Goal: Transaction & Acquisition: Purchase product/service

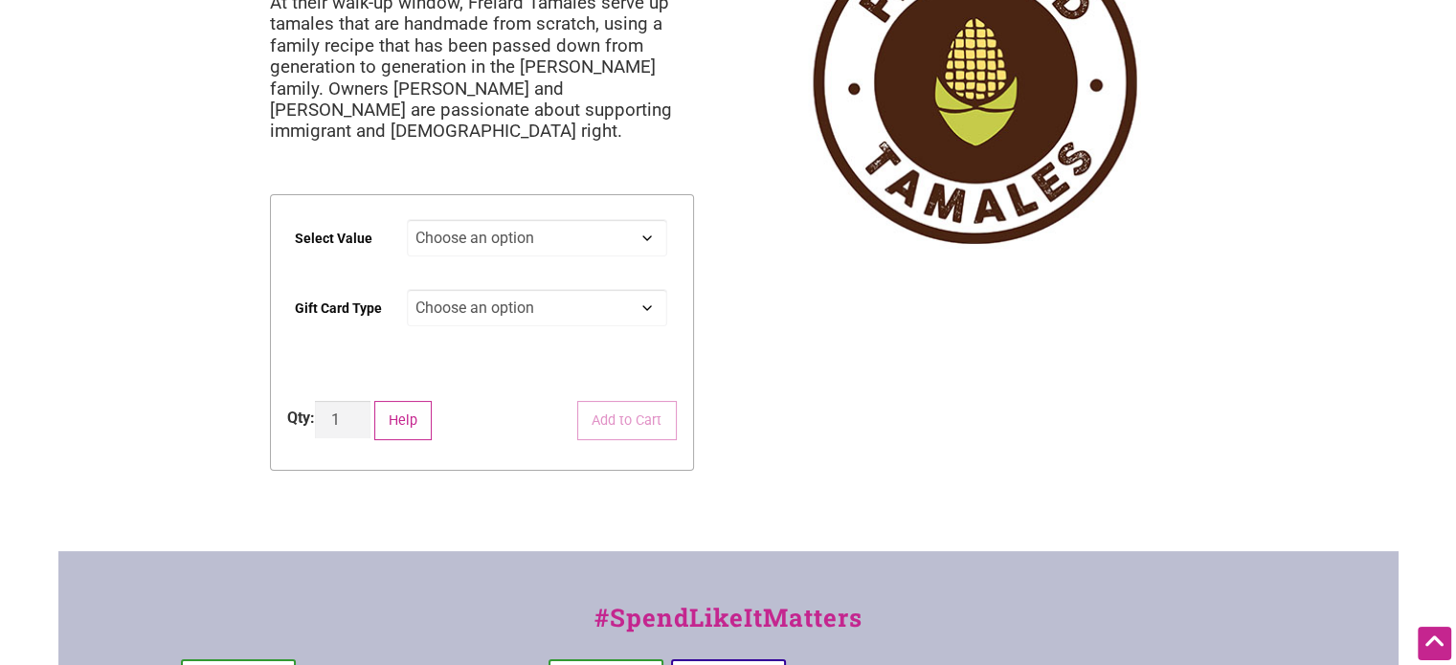
scroll to position [192, 0]
click at [512, 228] on select "Choose an option $25 $50 $100 $200 $500" at bounding box center [537, 236] width 260 height 37
click at [407, 218] on select "Choose an option $25 $50 $100 $200 $500" at bounding box center [537, 236] width 260 height 37
select select "$50"
click at [558, 304] on select "Choose an option Physical" at bounding box center [537, 306] width 260 height 37
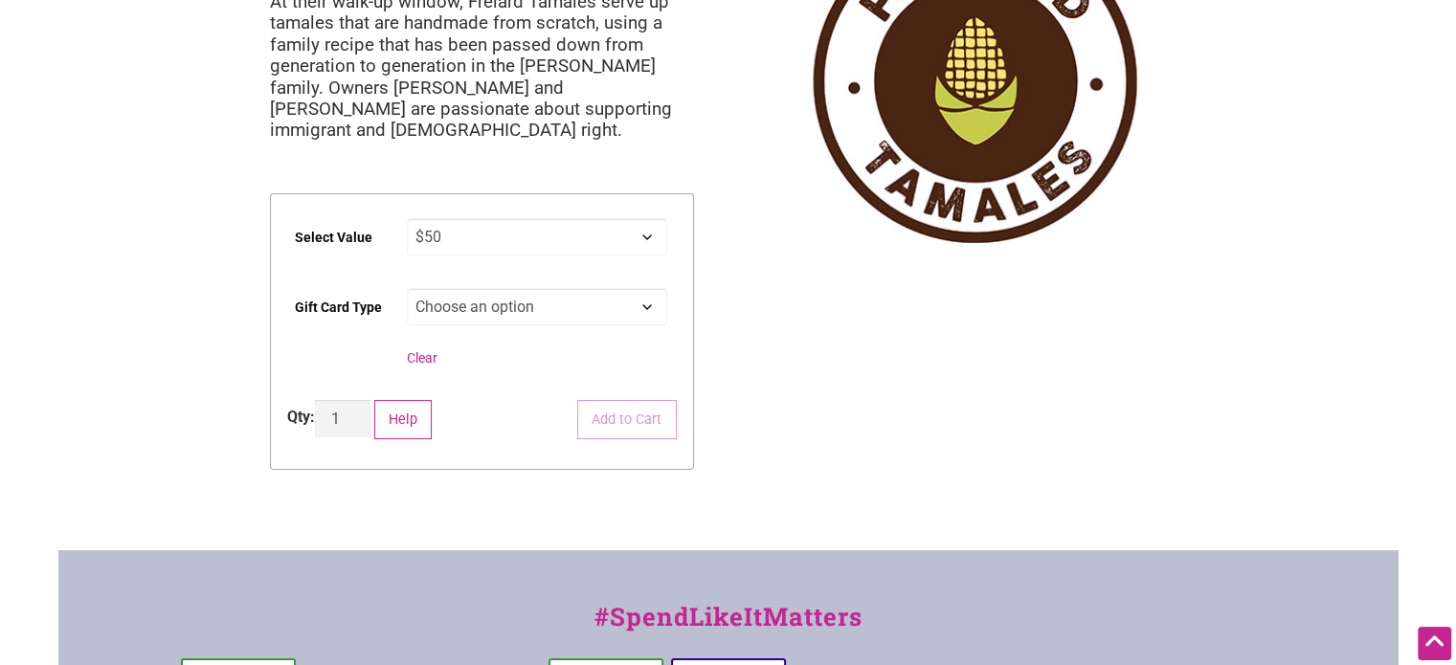
click at [407, 288] on select "Choose an option Physical" at bounding box center [537, 306] width 260 height 37
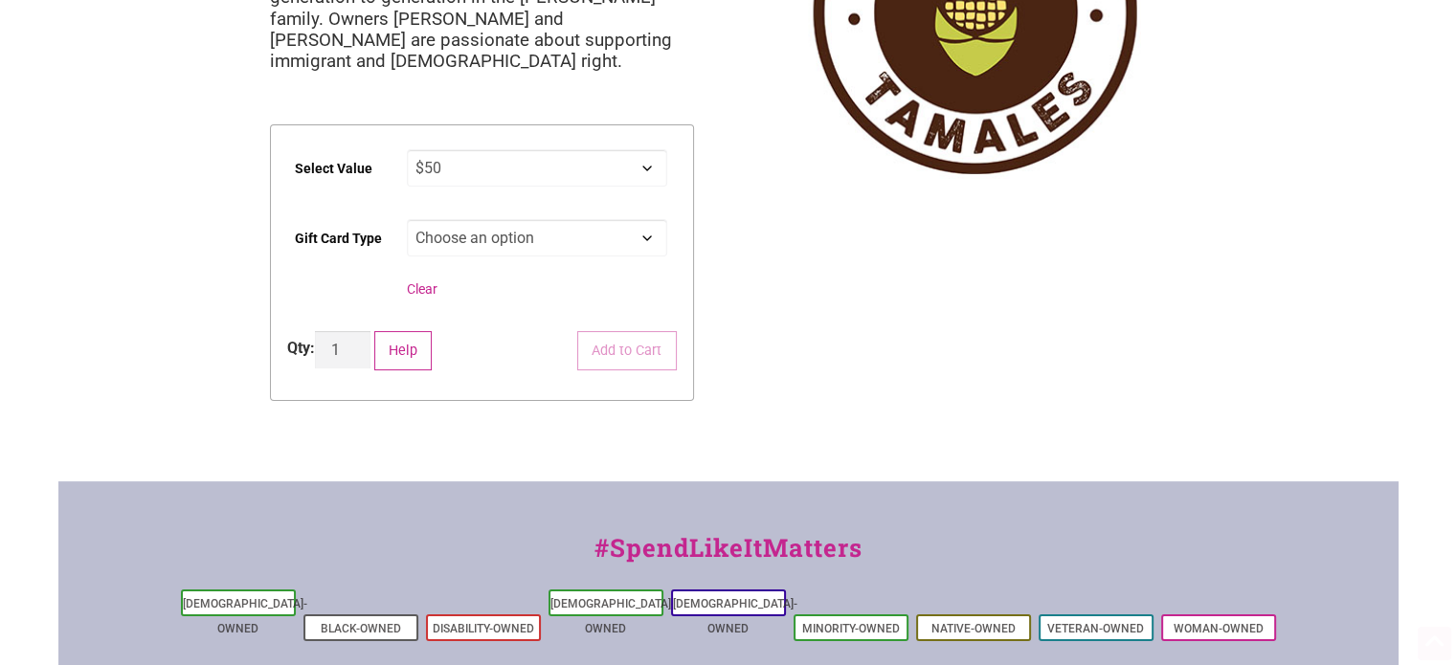
scroll to position [287, 0]
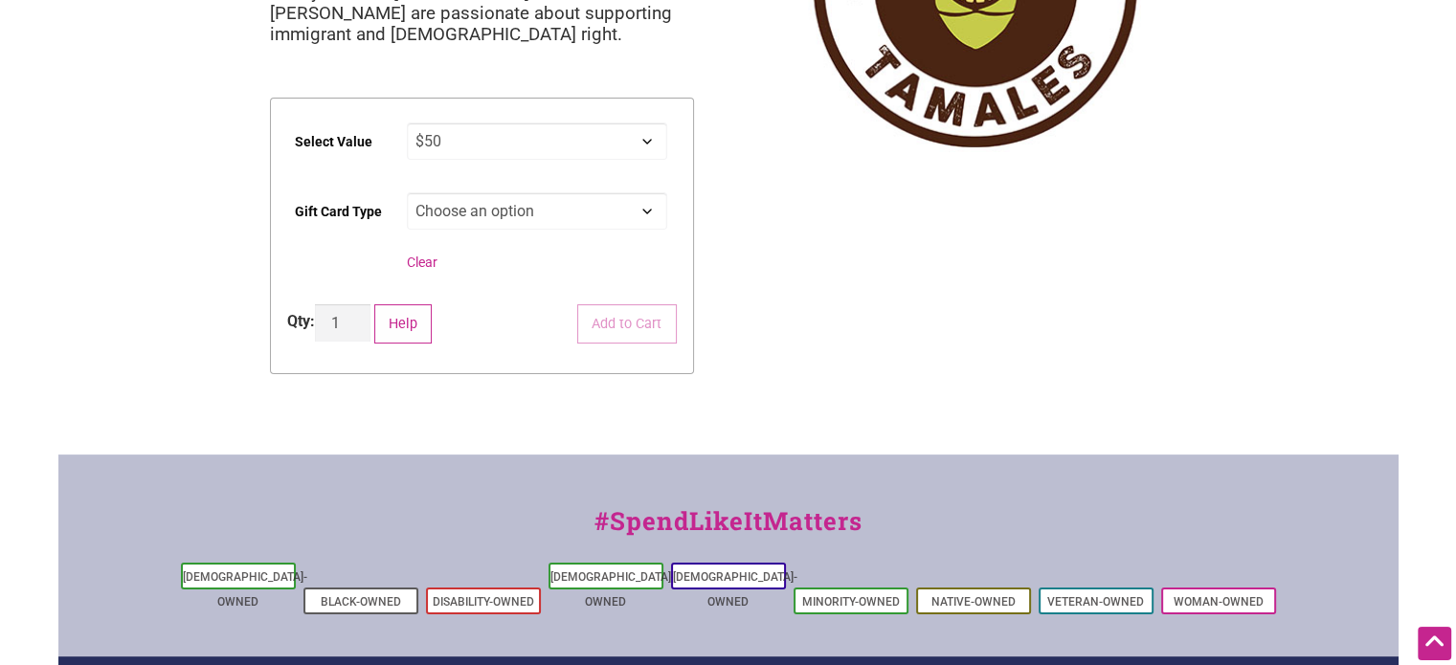
click at [490, 213] on select "Choose an option Physical" at bounding box center [537, 210] width 260 height 37
click at [506, 217] on select "Choose an option Physical" at bounding box center [537, 210] width 260 height 37
select select "Physical"
click at [407, 192] on select "Choose an option Physical" at bounding box center [537, 210] width 260 height 37
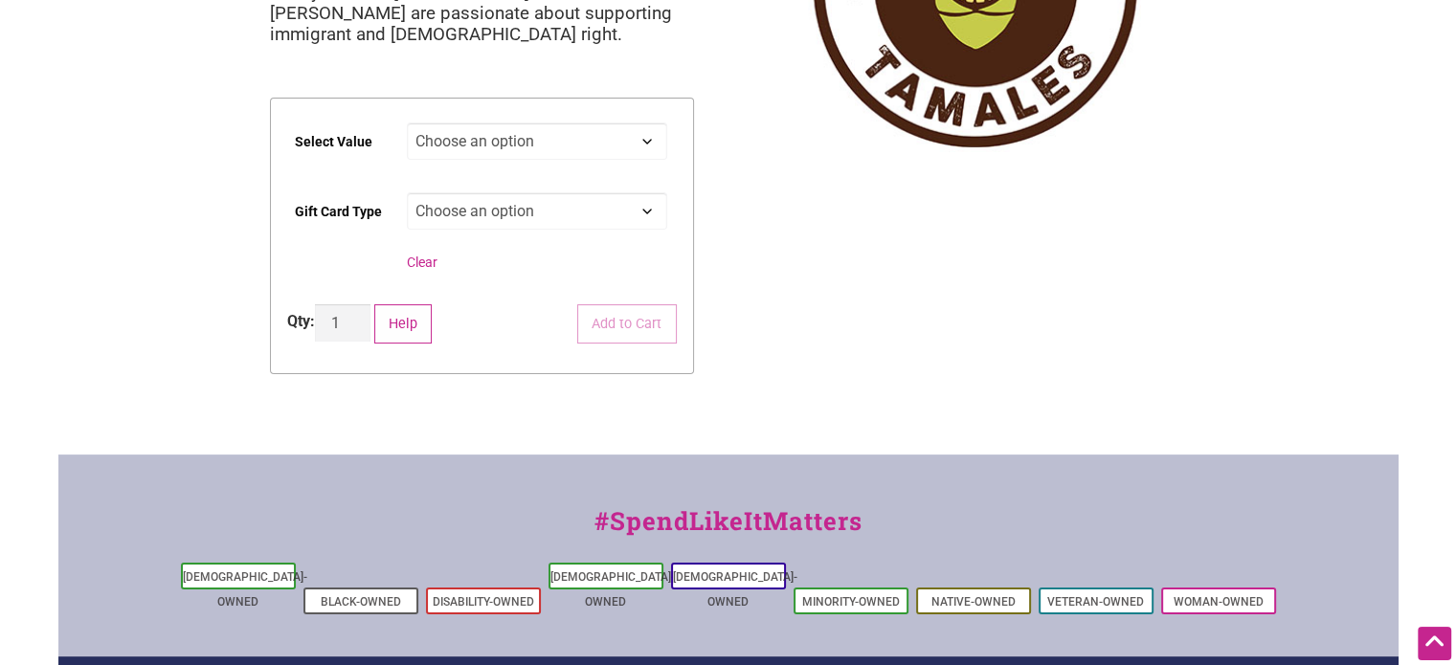
select select "$50"
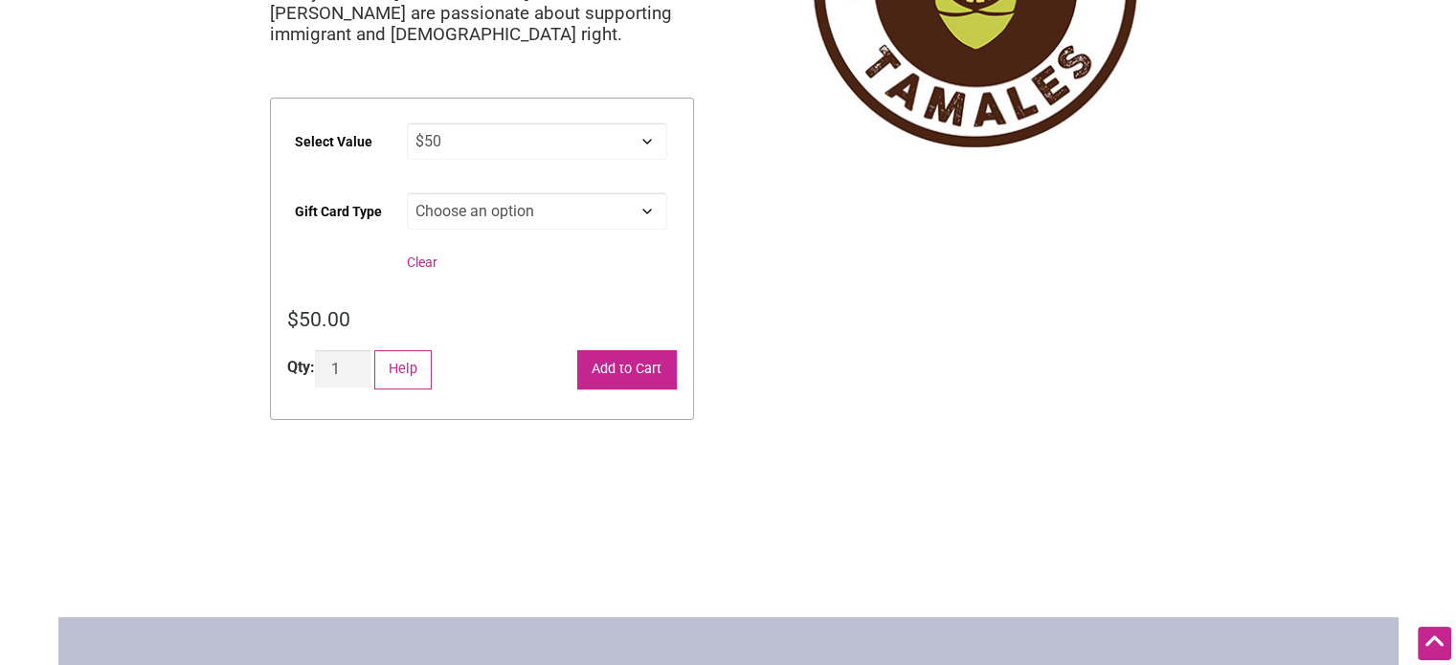
click at [651, 371] on button "Add to Cart" at bounding box center [627, 369] width 100 height 39
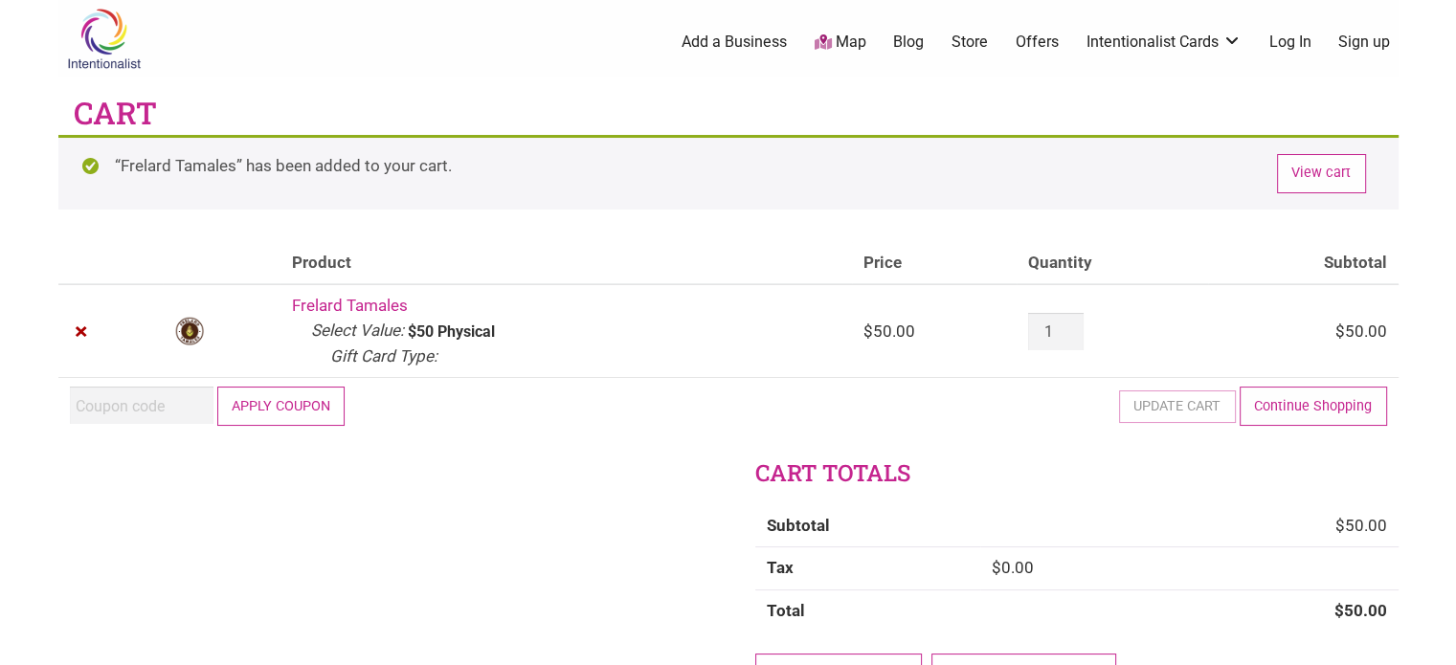
click at [282, 412] on button "Apply coupon" at bounding box center [281, 406] width 128 height 39
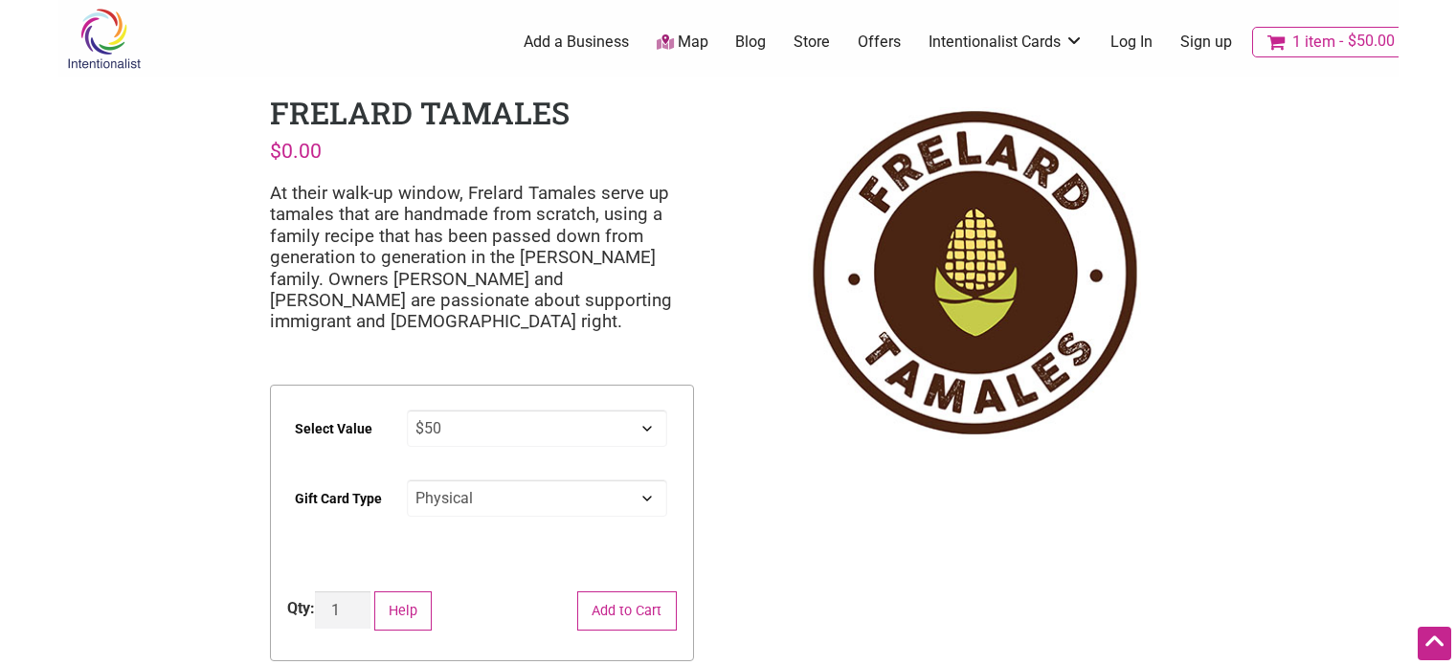
select select "$50"
select select "Physical"
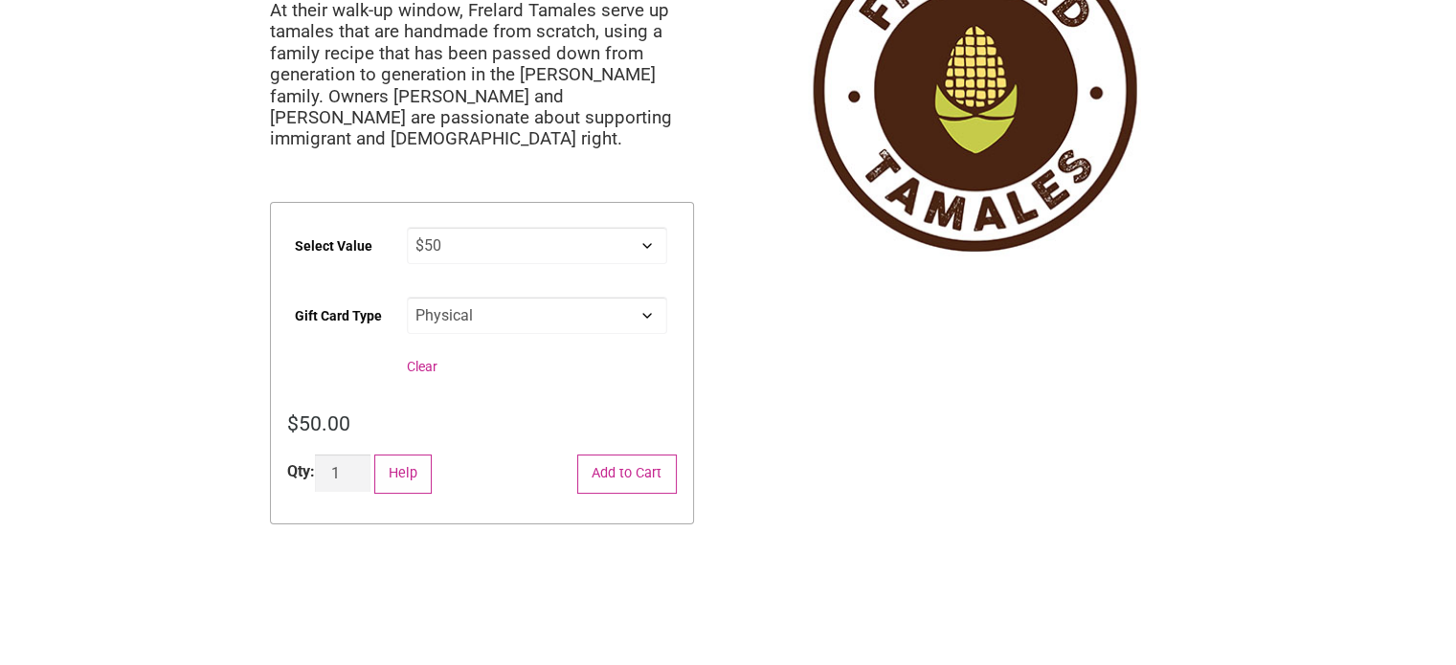
scroll to position [287, 0]
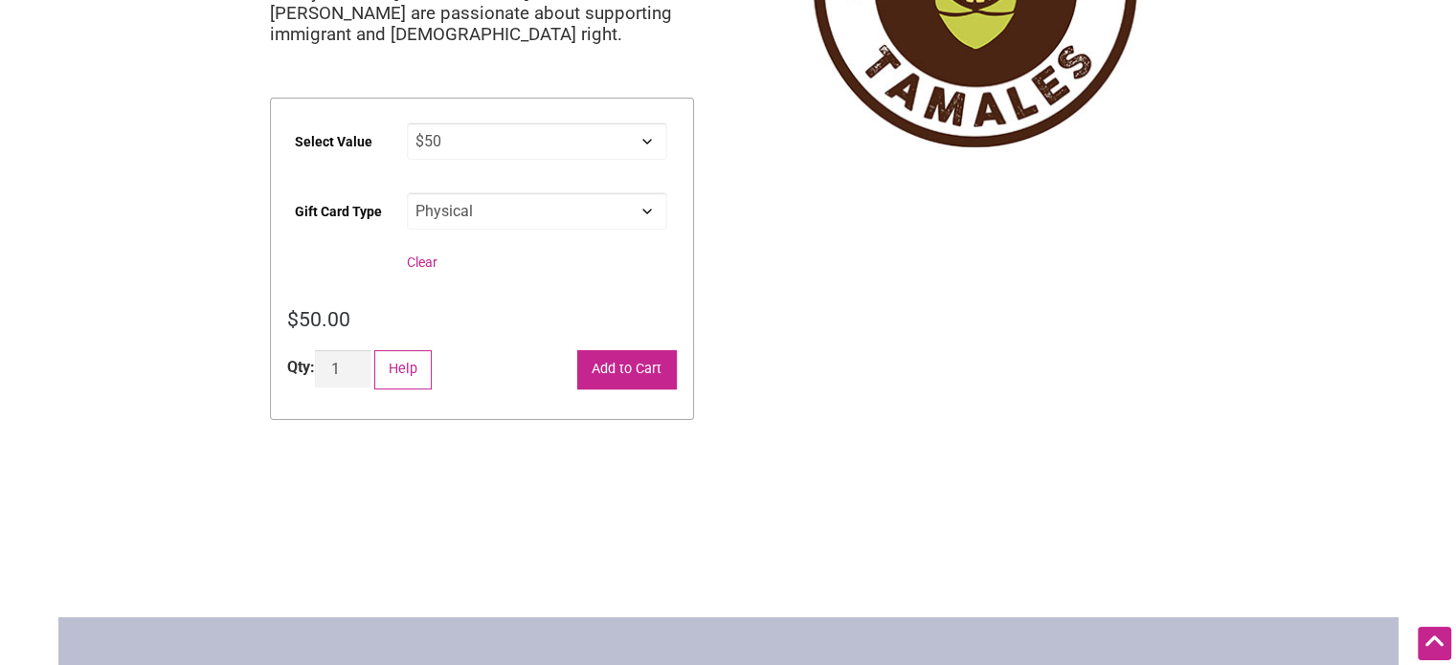
click at [611, 368] on button "Add to Cart" at bounding box center [627, 369] width 100 height 39
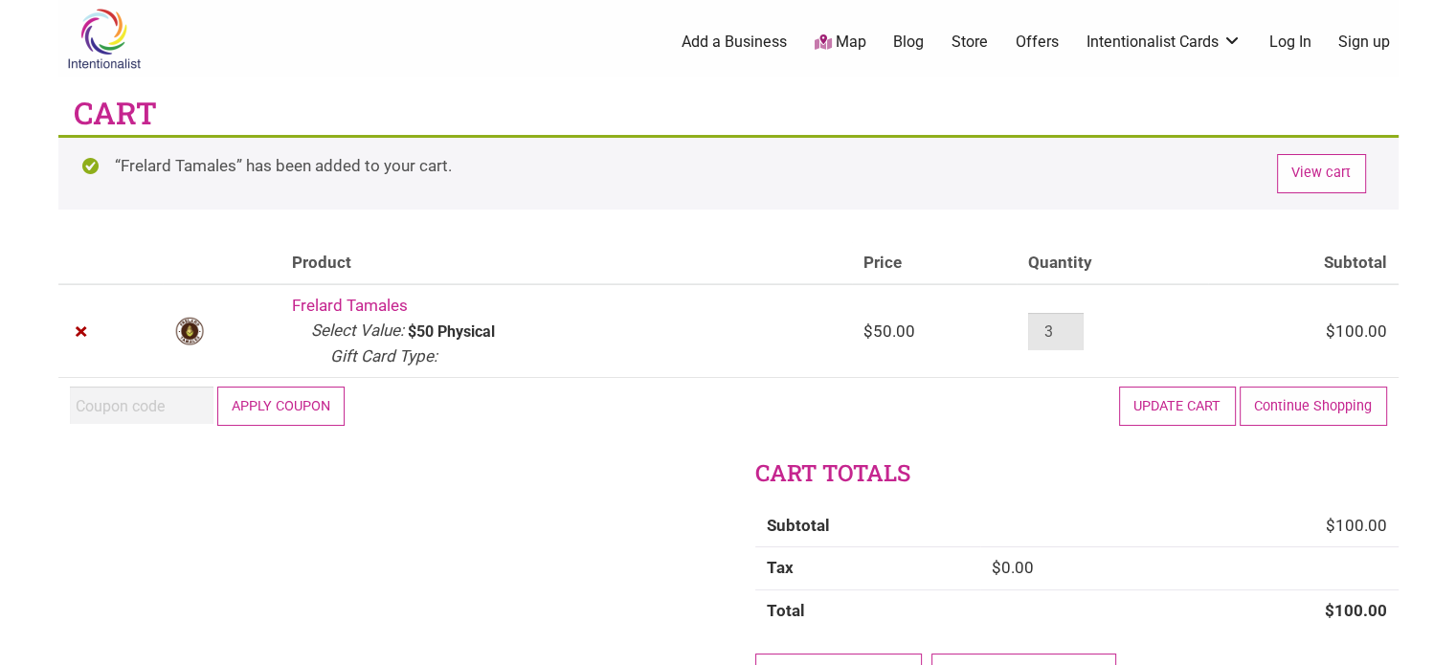
drag, startPoint x: 1079, startPoint y: 327, endPoint x: 1007, endPoint y: 332, distance: 72.0
click at [1028, 331] on input "3" at bounding box center [1056, 331] width 56 height 37
click at [1069, 336] on input "2" at bounding box center [1056, 331] width 56 height 37
type input "1"
click at [1069, 336] on input "1" at bounding box center [1056, 331] width 56 height 37
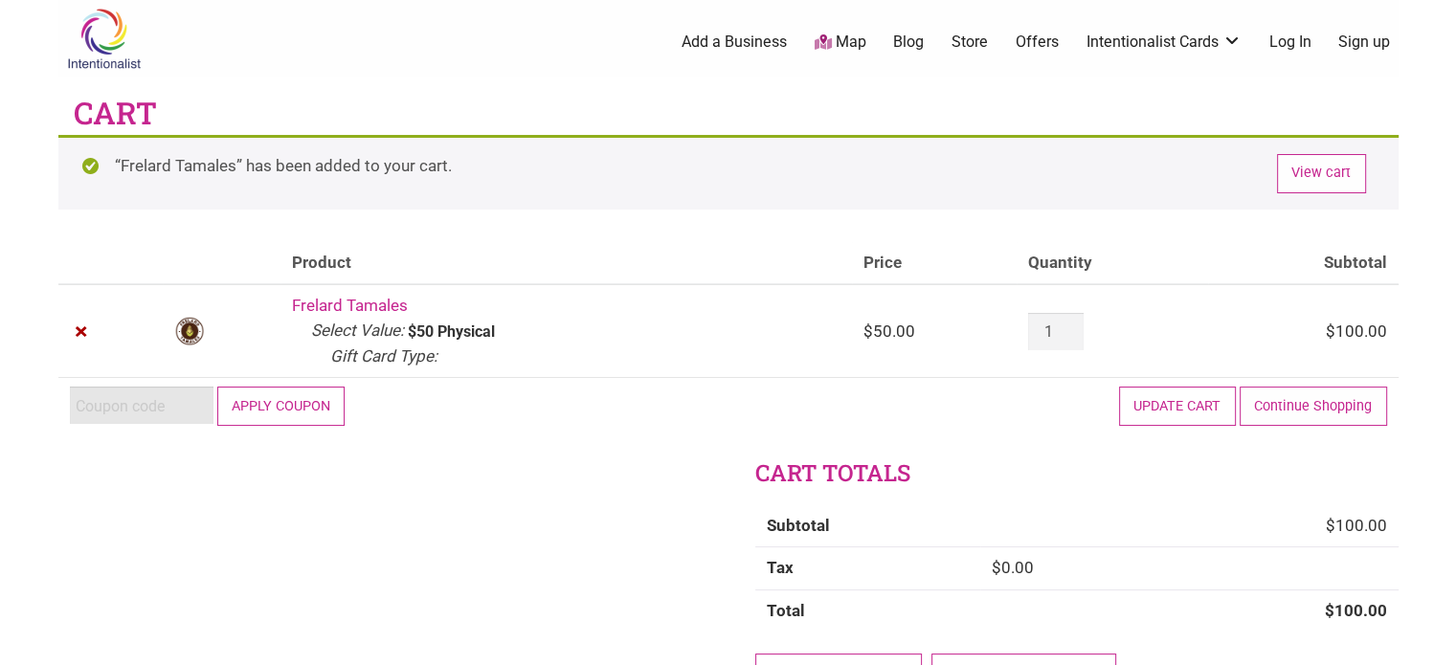
click at [183, 400] on input "Coupon:" at bounding box center [142, 405] width 144 height 37
paste input "2025JUNTOS"
type input "2025JUNTOS"
click at [269, 396] on button "Apply coupon" at bounding box center [281, 406] width 128 height 39
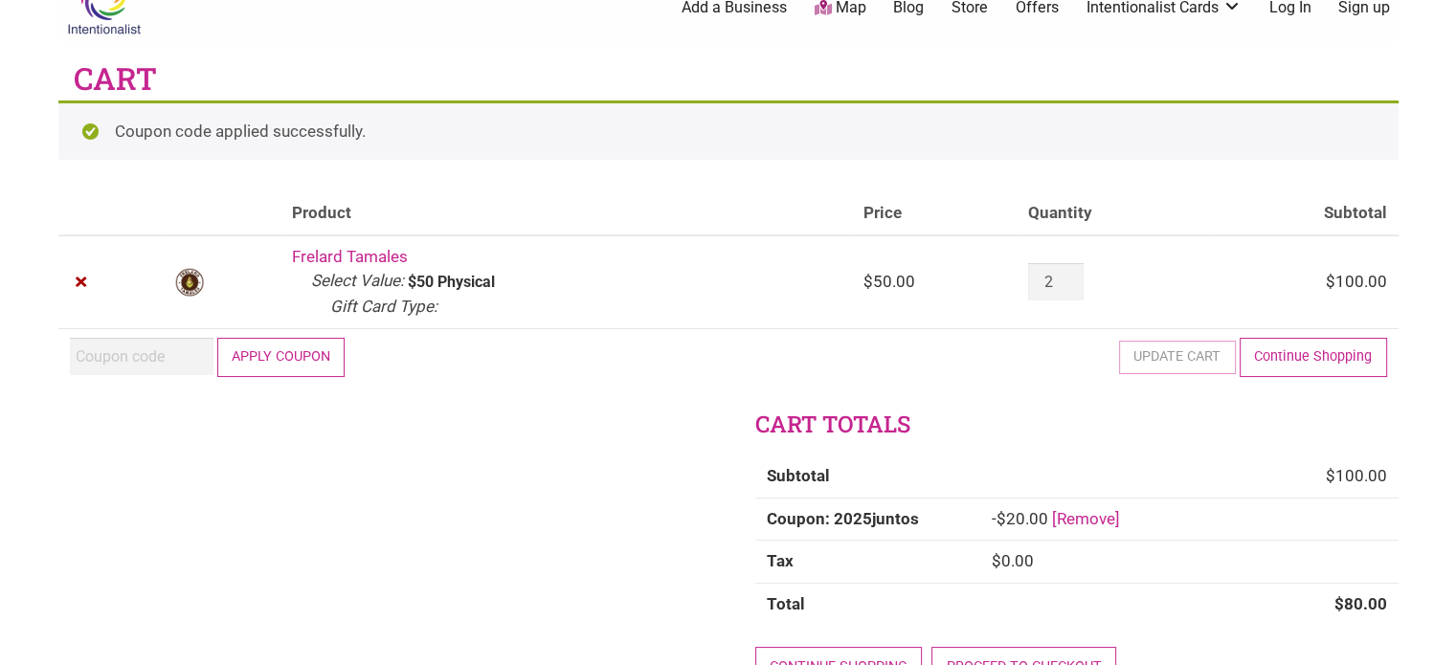
scroll to position [38, 0]
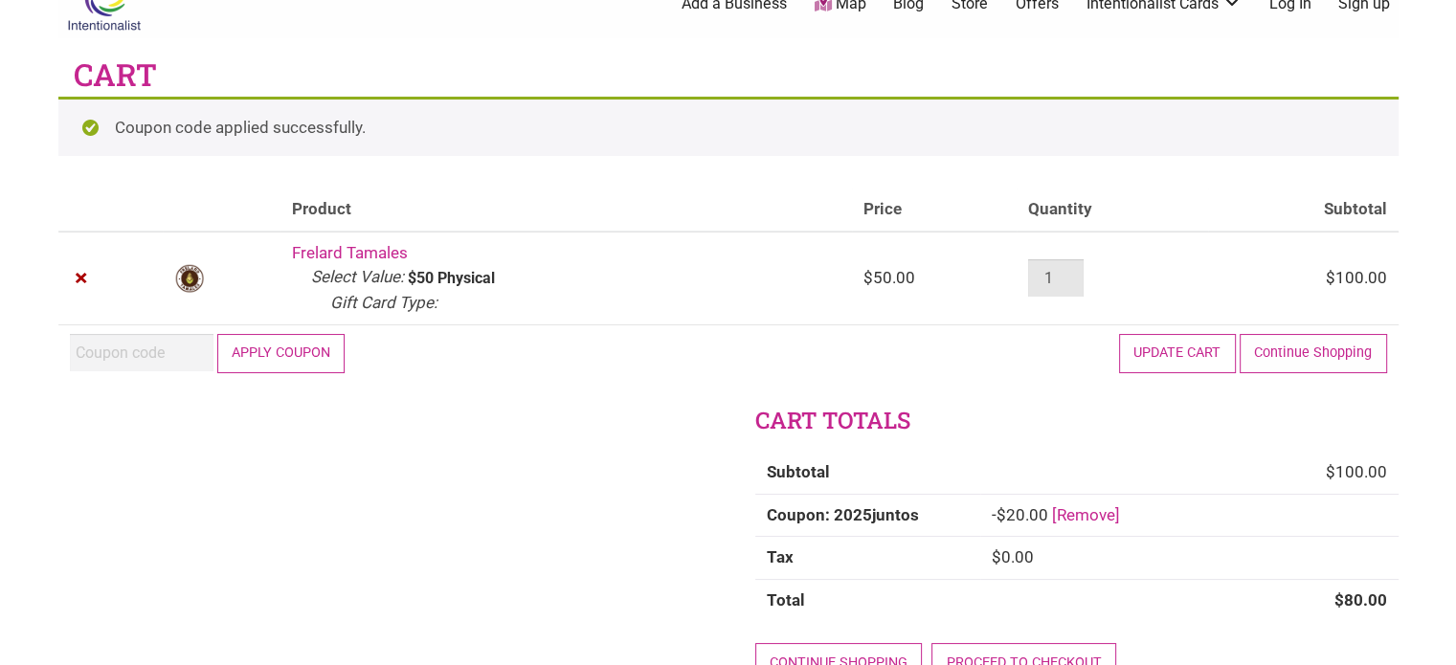
type input "1"
click at [1071, 281] on input "1" at bounding box center [1056, 277] width 56 height 37
click at [1178, 355] on button "Update cart" at bounding box center [1177, 353] width 117 height 39
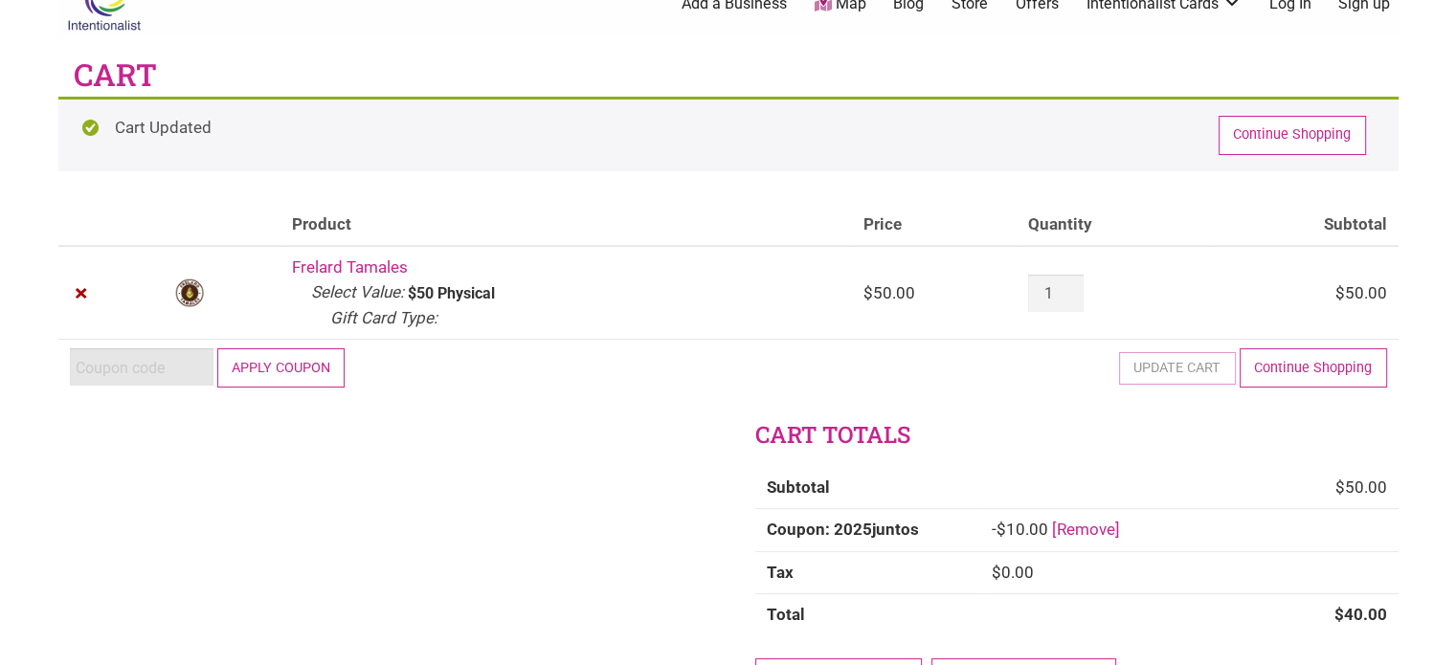
click at [129, 363] on input "Coupon:" at bounding box center [142, 367] width 144 height 37
paste input "2025JUNTOS"
type input "2025JUNTOS"
click at [283, 363] on button "Apply coupon" at bounding box center [281, 368] width 128 height 39
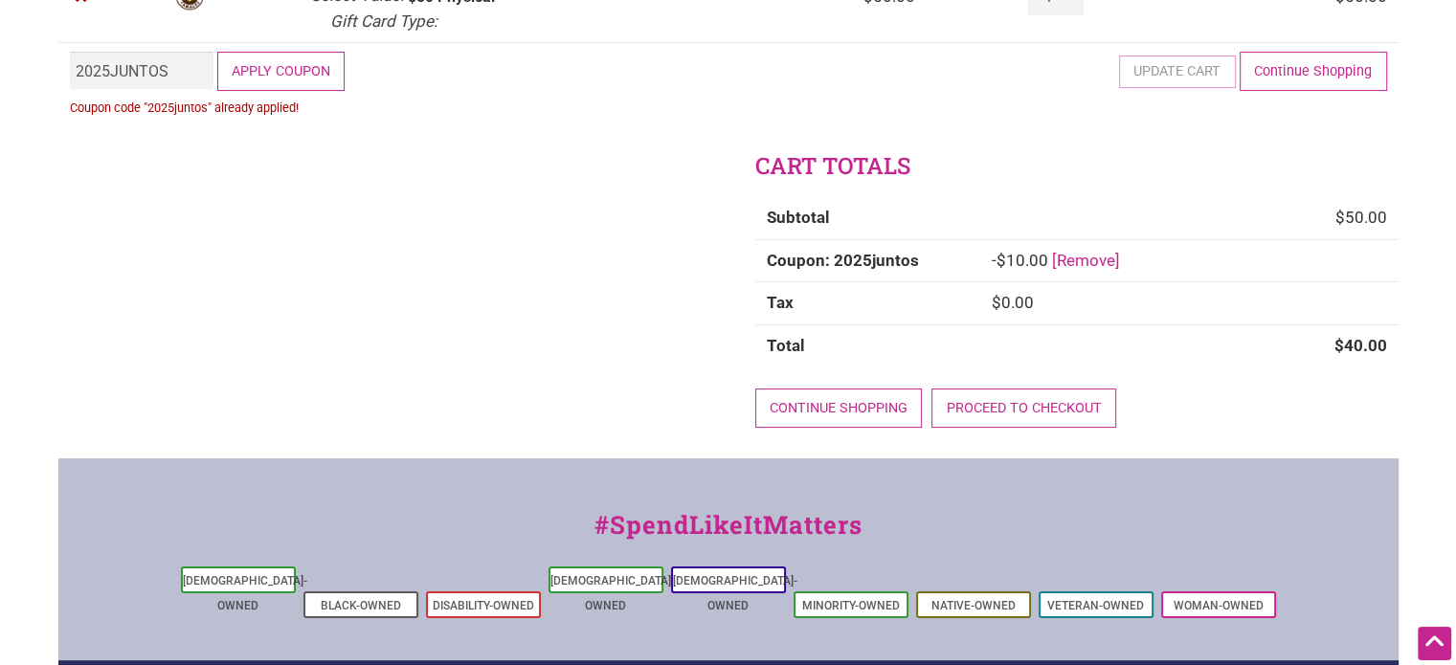
scroll to position [230, 0]
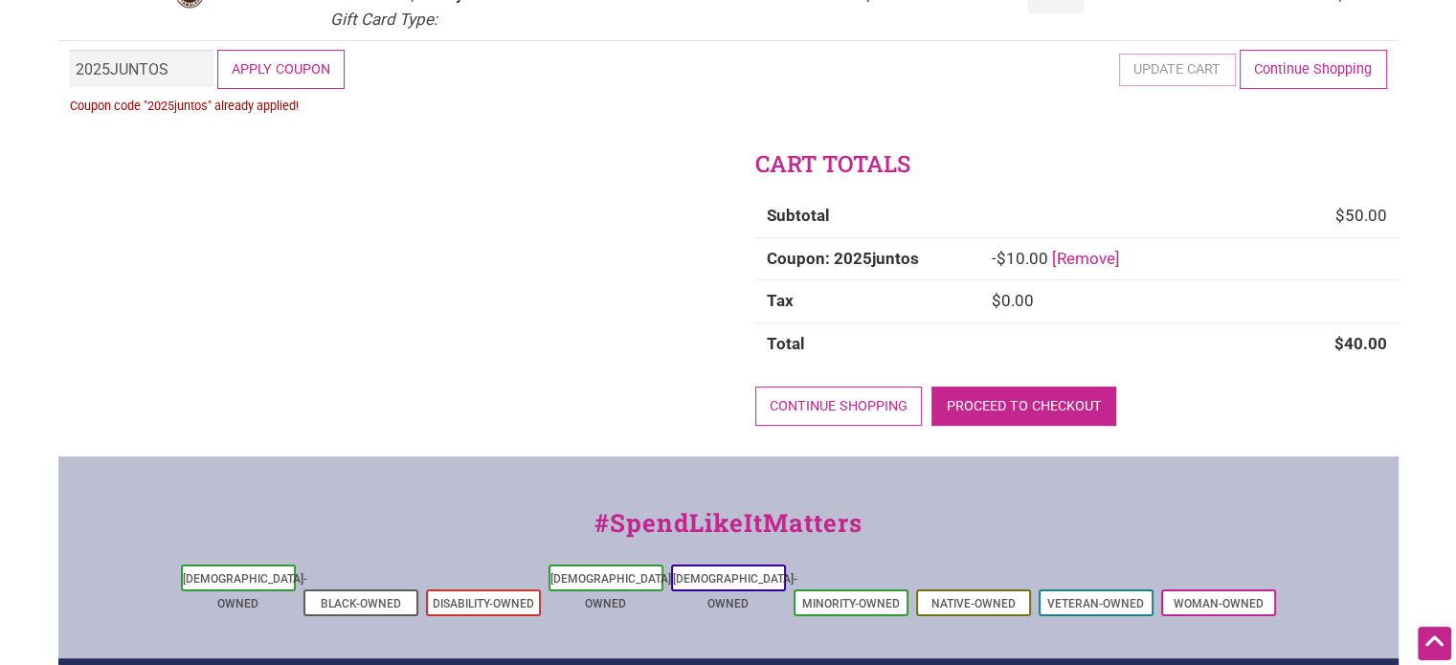
click at [1018, 409] on link "Proceed to checkout" at bounding box center [1024, 406] width 185 height 39
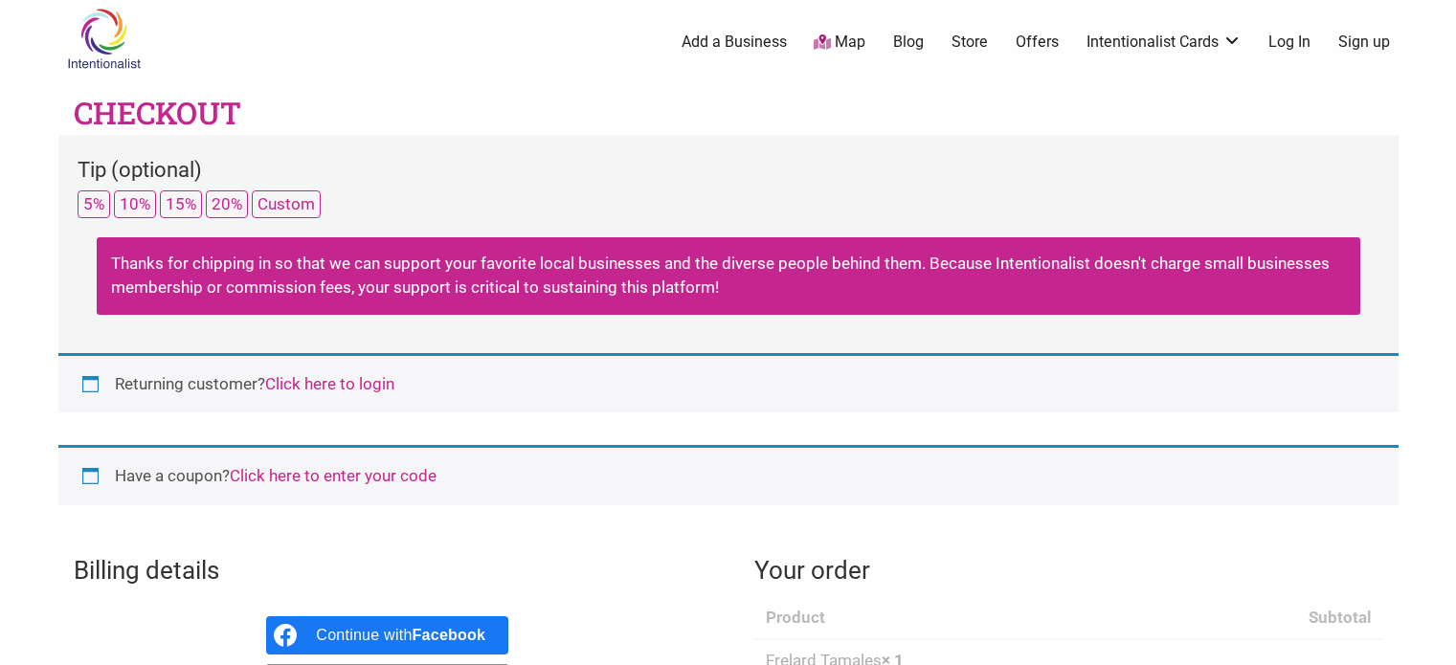
select select "WA"
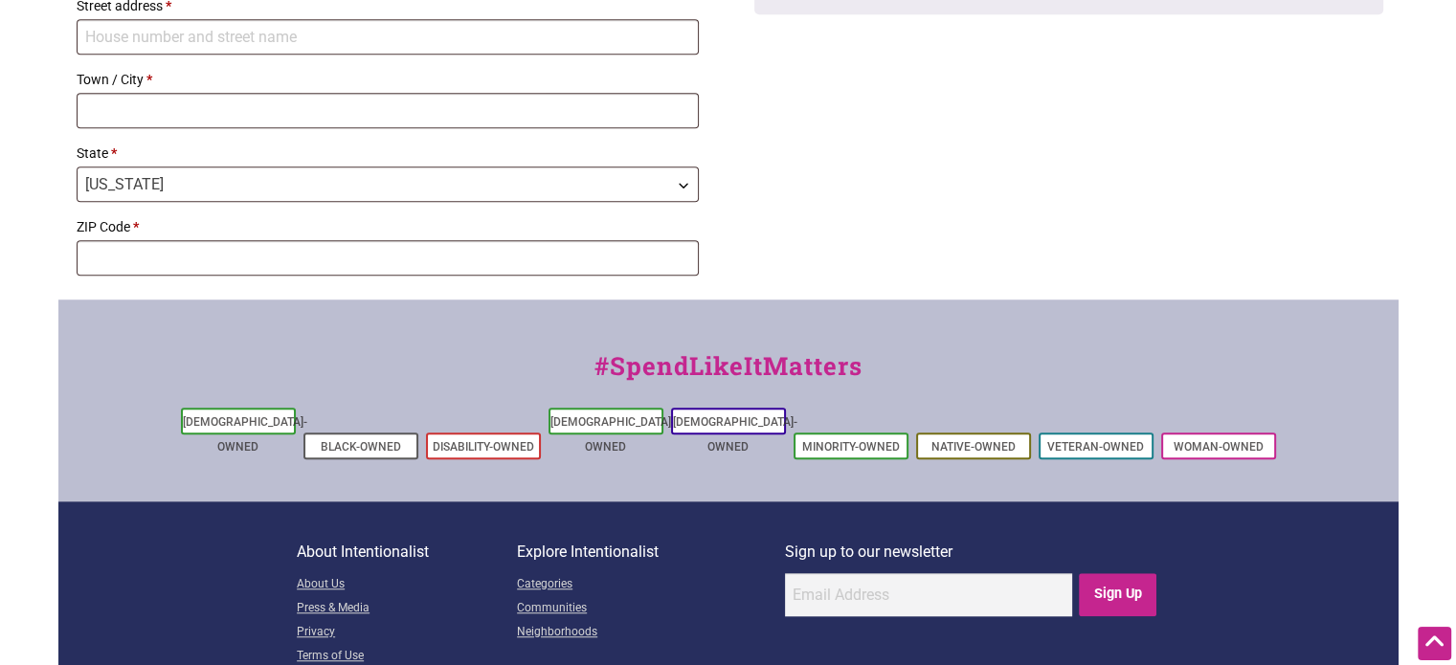
scroll to position [479, 0]
